Goal: Obtain resource: Download file/media

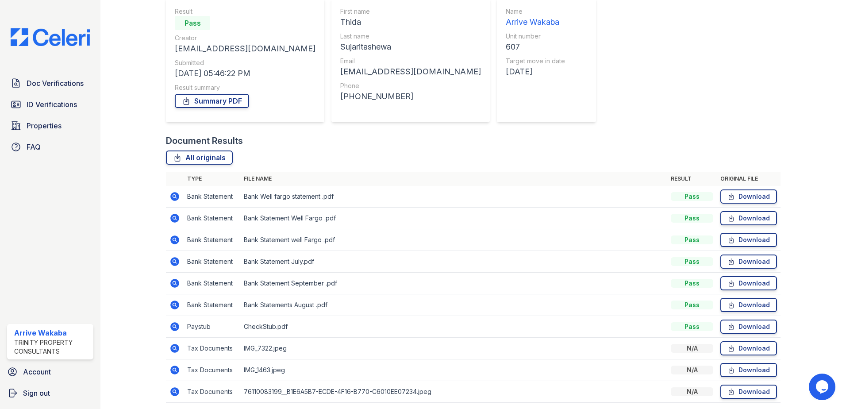
scroll to position [116, 0]
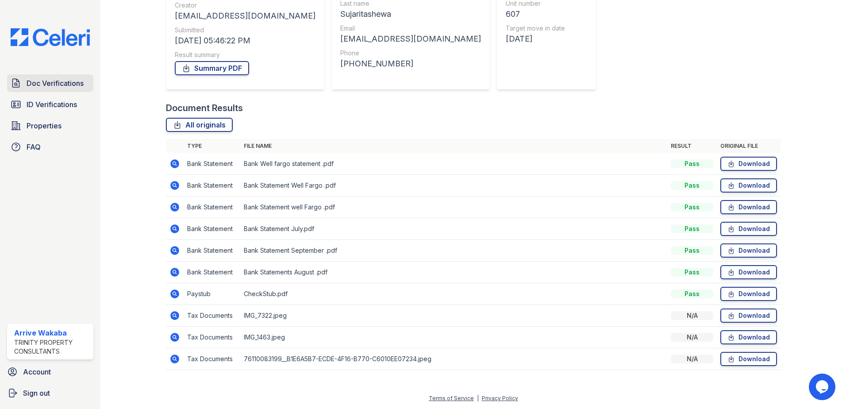
click at [54, 87] on span "Doc Verifications" at bounding box center [55, 83] width 57 height 11
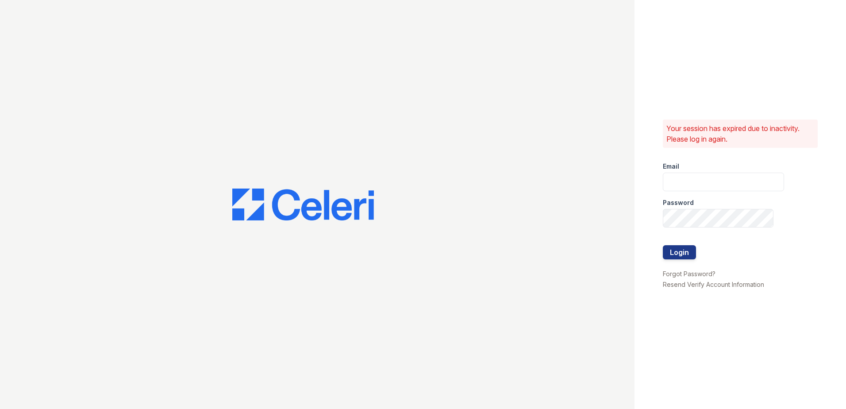
type input "Arrivewakaba@trinity-pm.com"
click at [675, 253] on button "Login" at bounding box center [679, 252] width 33 height 14
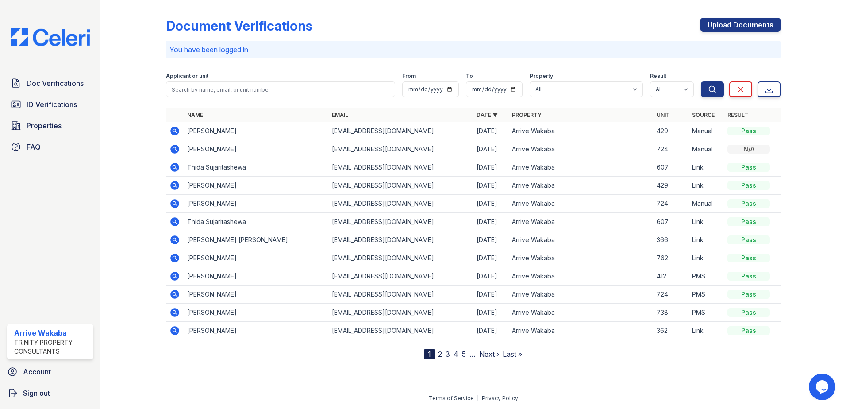
click at [170, 222] on icon at bounding box center [174, 221] width 11 height 11
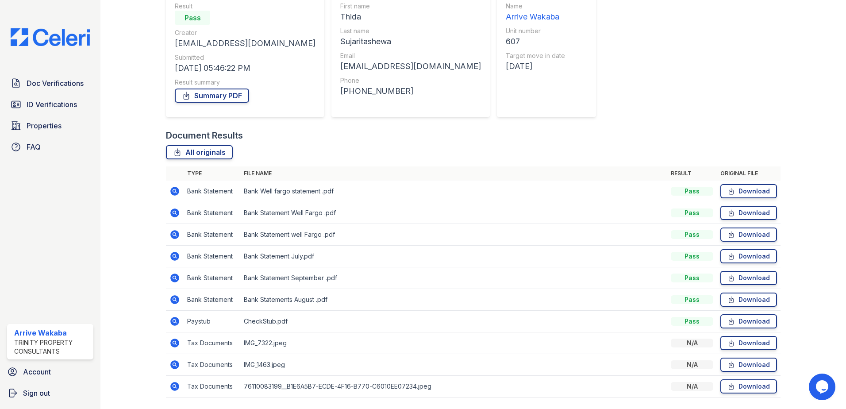
scroll to position [116, 0]
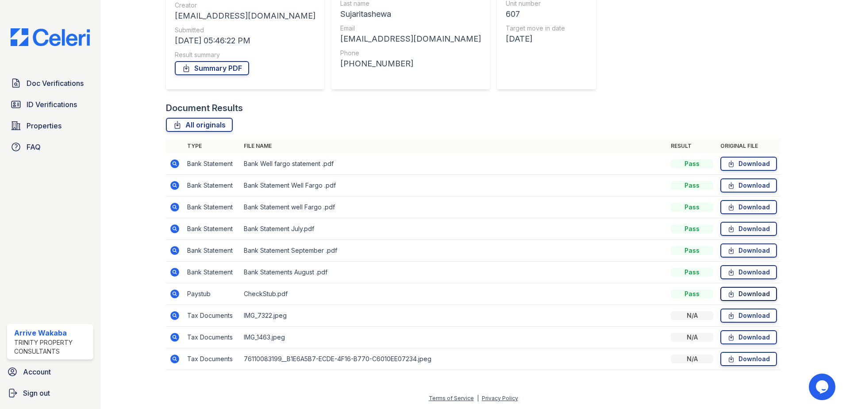
click at [751, 293] on link "Download" at bounding box center [748, 294] width 57 height 14
click at [729, 293] on icon at bounding box center [731, 293] width 8 height 9
click at [538, 109] on div "Document Results" at bounding box center [473, 108] width 614 height 12
